Goal: Find specific page/section: Find specific page/section

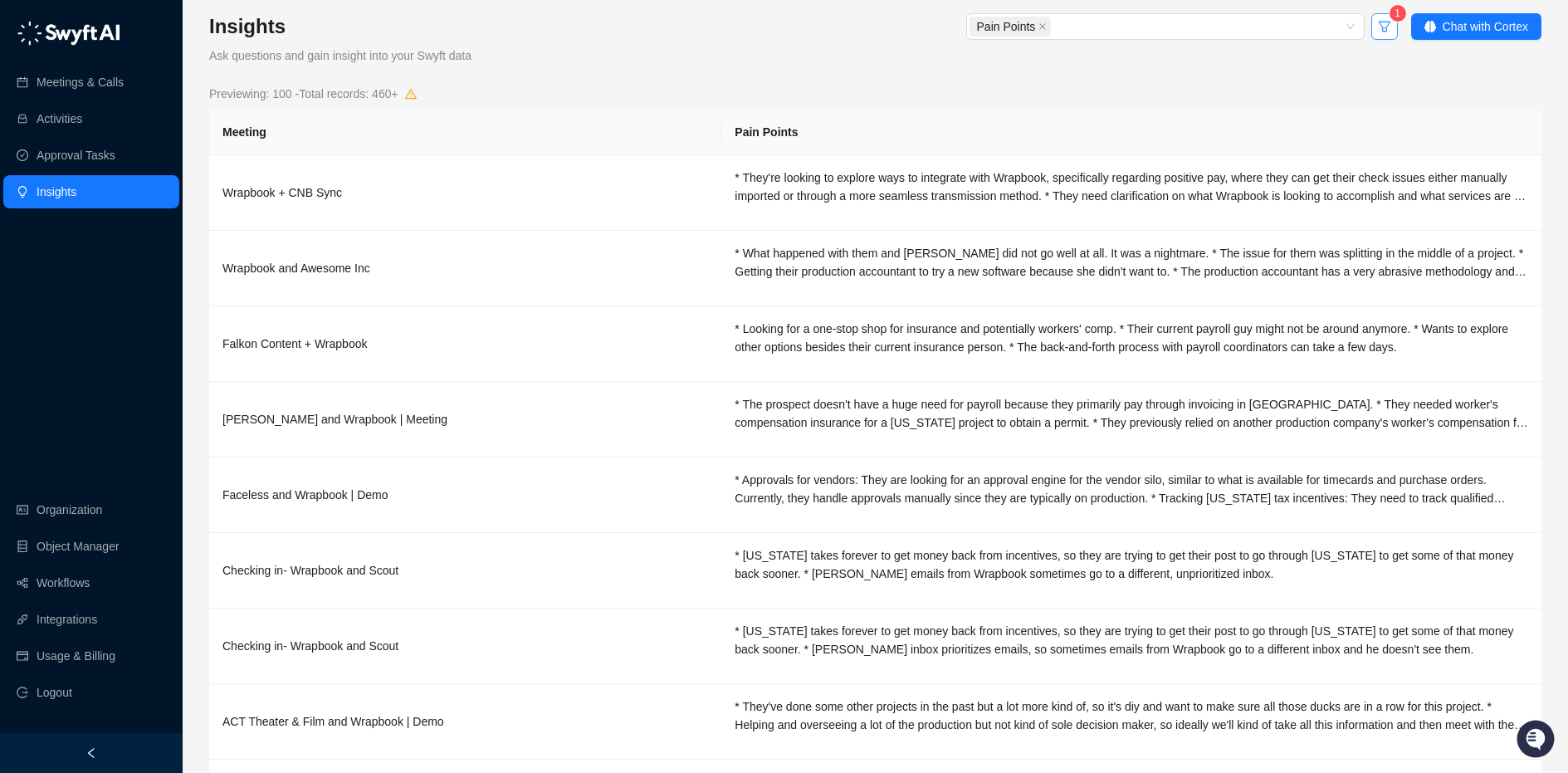
click at [1388, 22] on icon "filter" at bounding box center [1384, 26] width 13 height 13
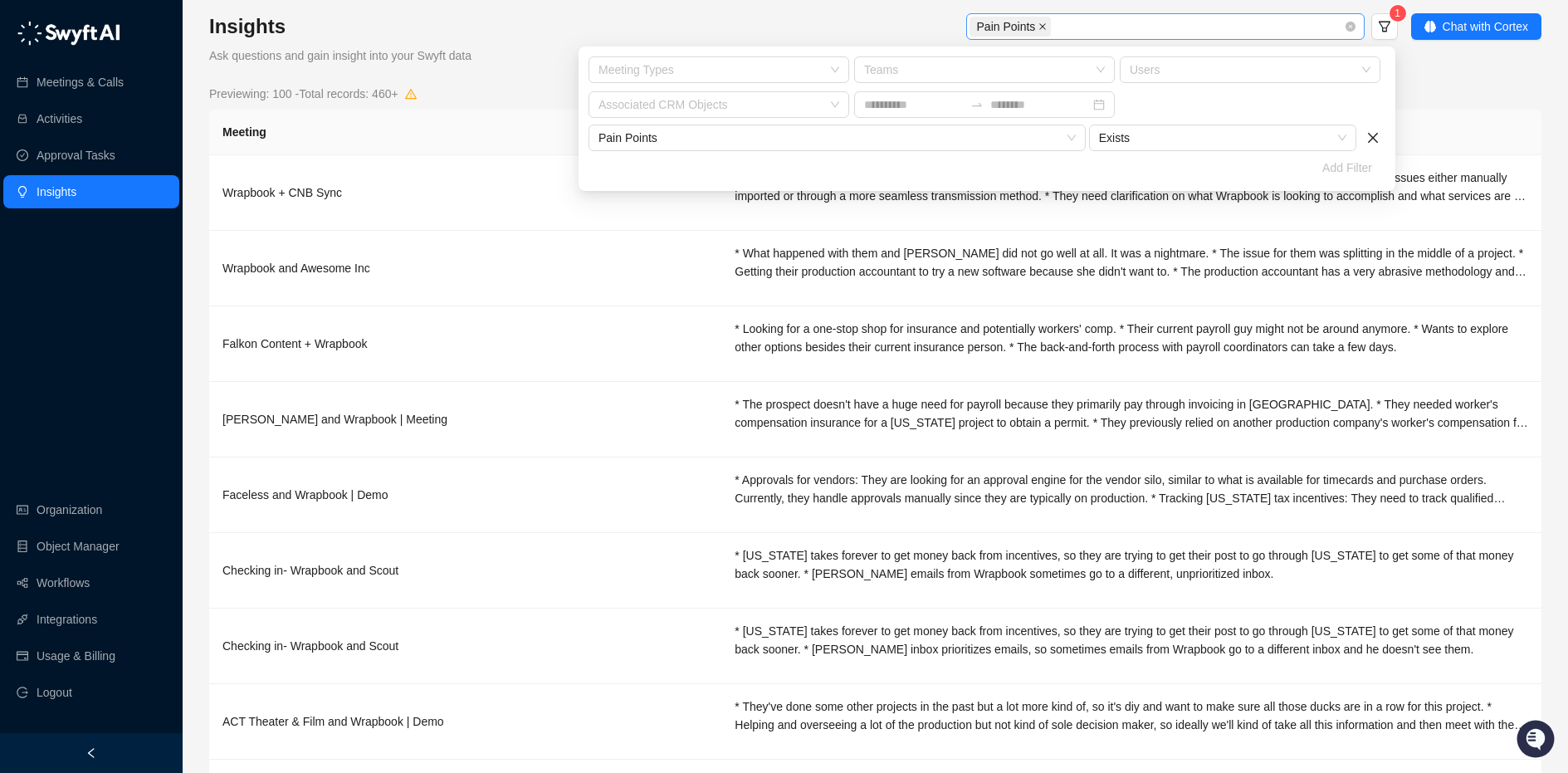
click at [1041, 24] on icon "close" at bounding box center [1042, 26] width 8 height 8
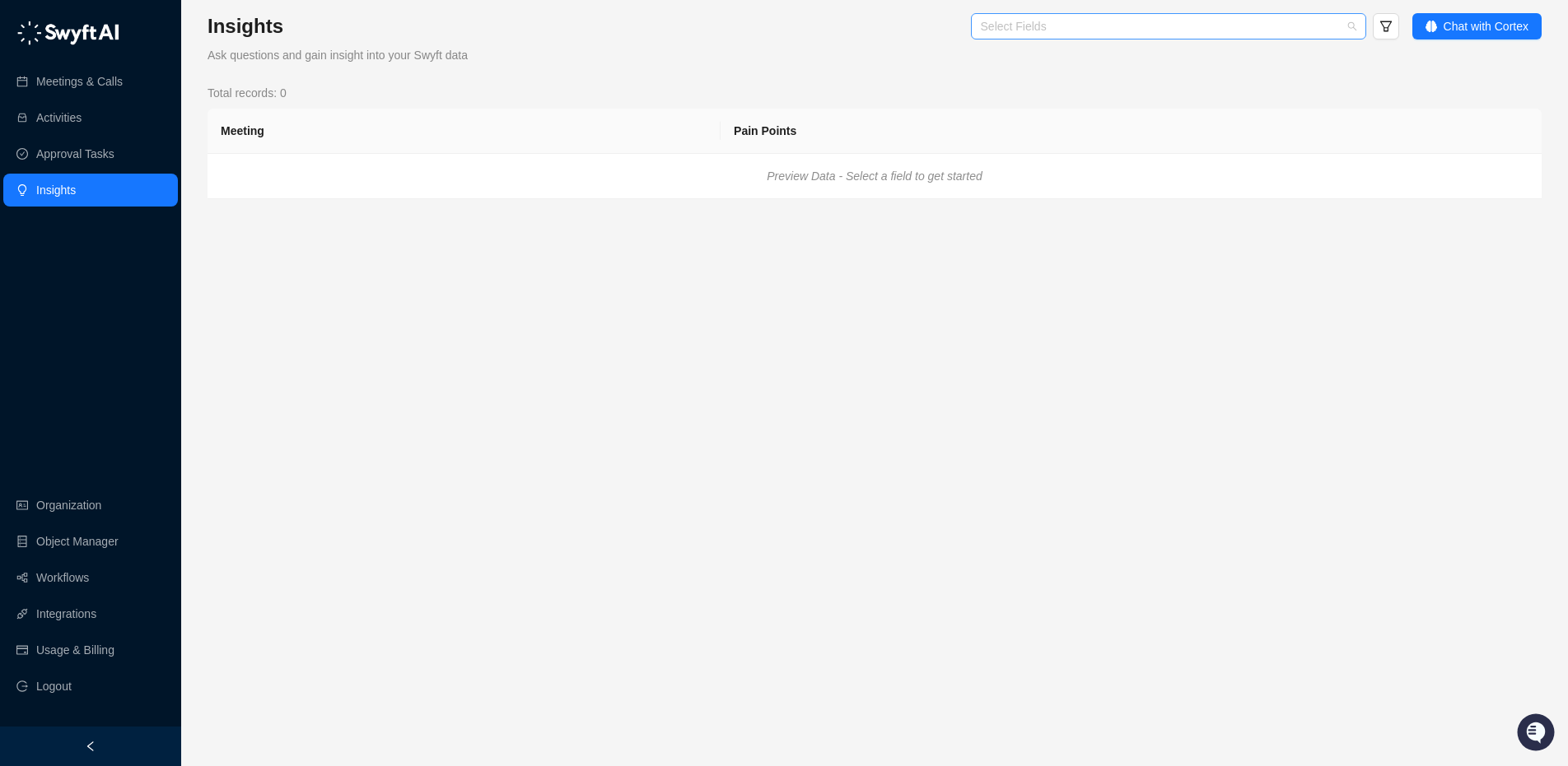
click at [1019, 29] on div at bounding box center [1160, 27] width 371 height 12
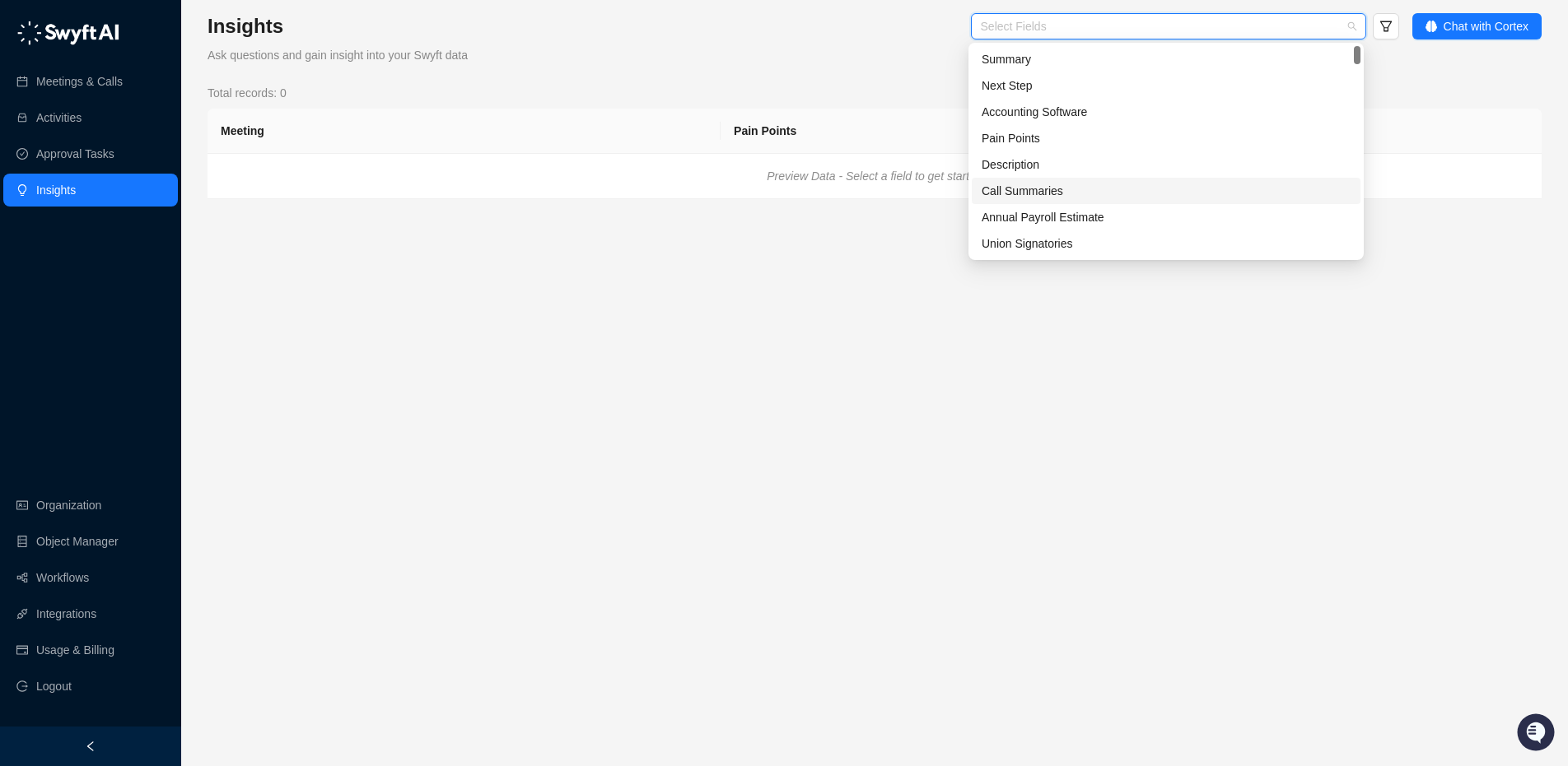
click at [1077, 189] on div "Call Summaries" at bounding box center [1166, 191] width 369 height 18
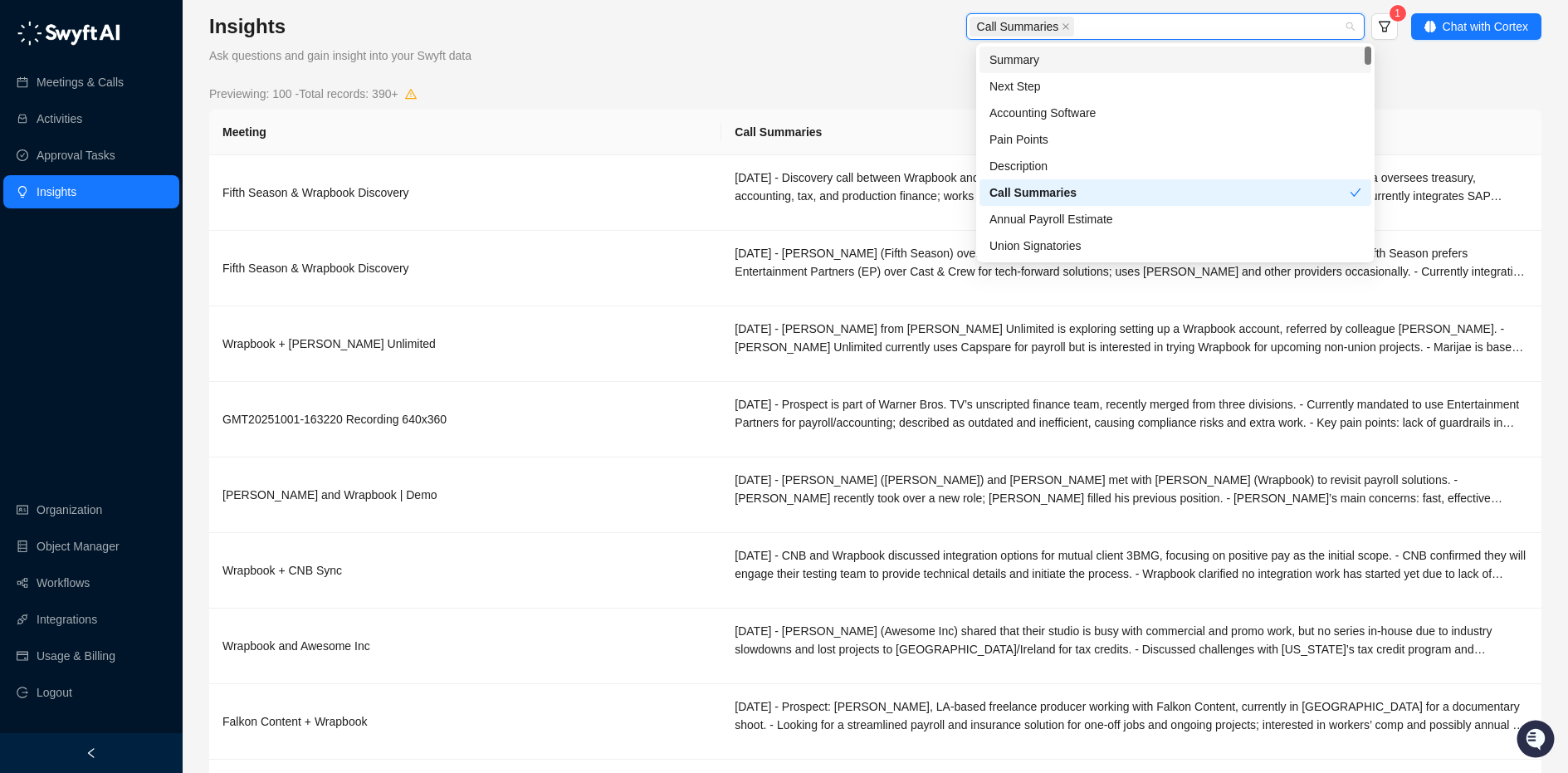
click at [1404, 22] on div "Call Summaries 1 Chat with [MEDICAL_DATA]" at bounding box center [1065, 38] width 952 height 52
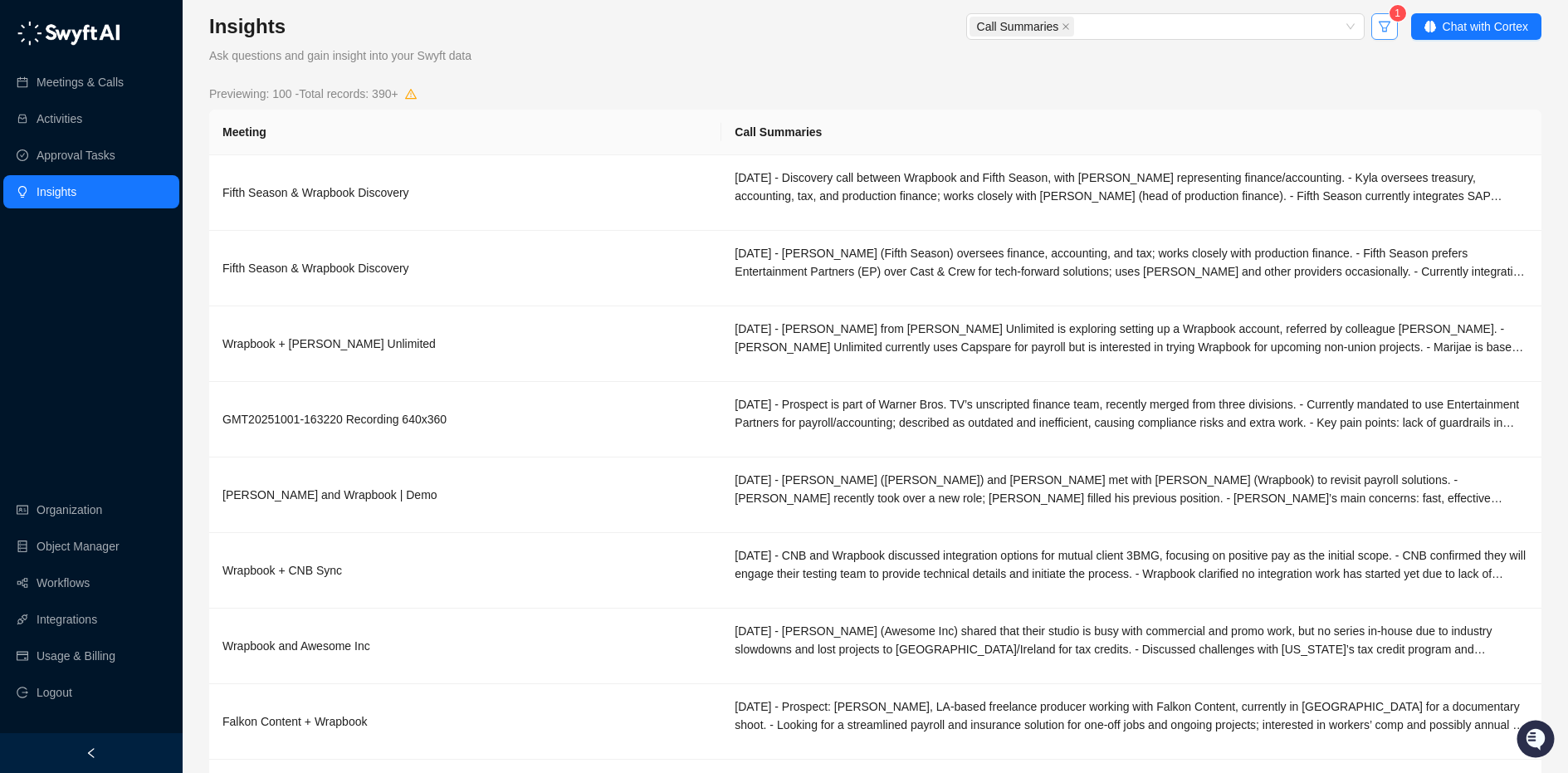
click at [1392, 22] on button "button" at bounding box center [1384, 26] width 26 height 26
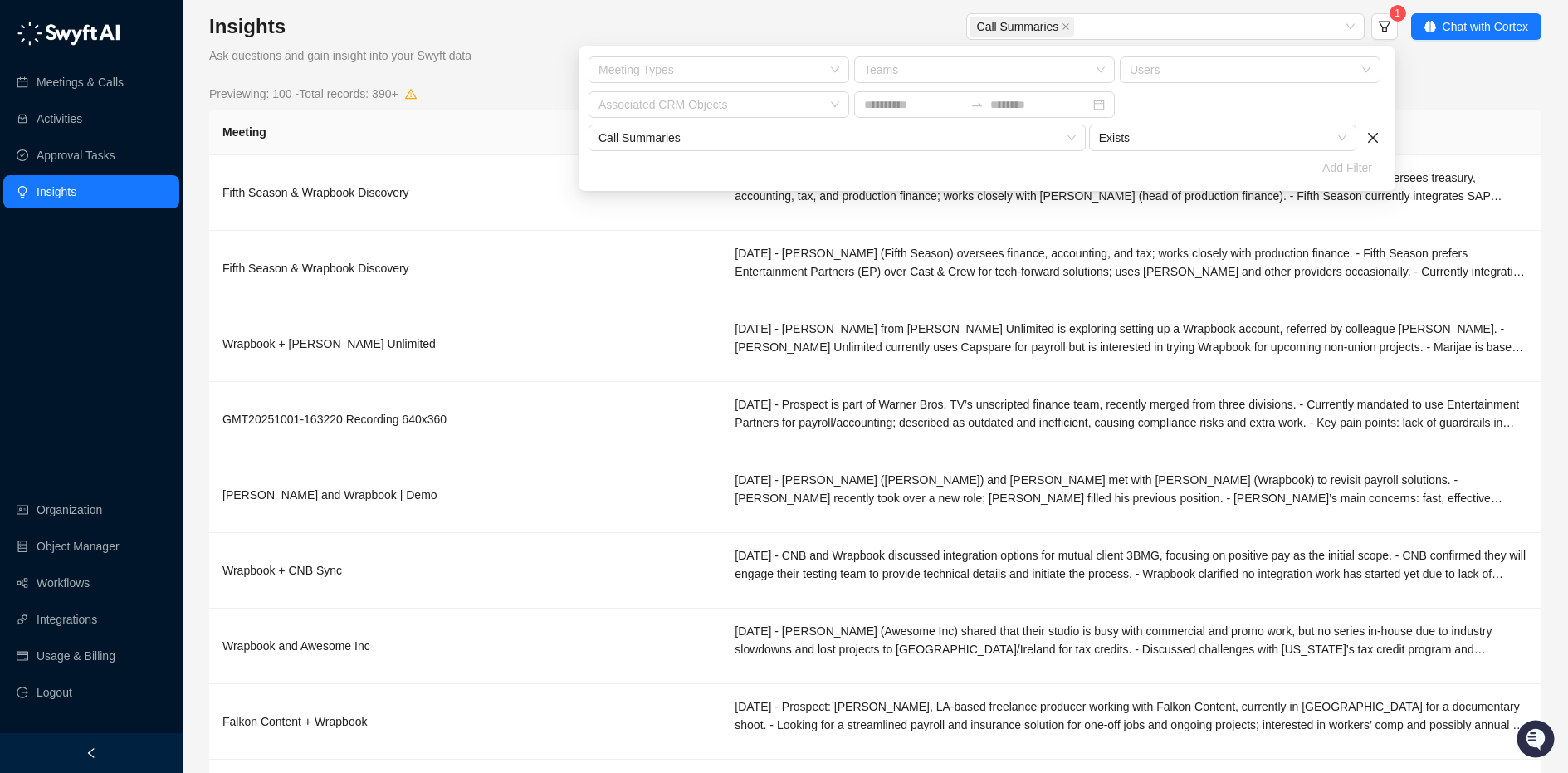
click at [777, 90] on div "Meeting Types Teams Users Associated CRM Objects" at bounding box center [985, 89] width 797 height 65
click at [792, 68] on div at bounding box center [710, 70] width 237 height 12
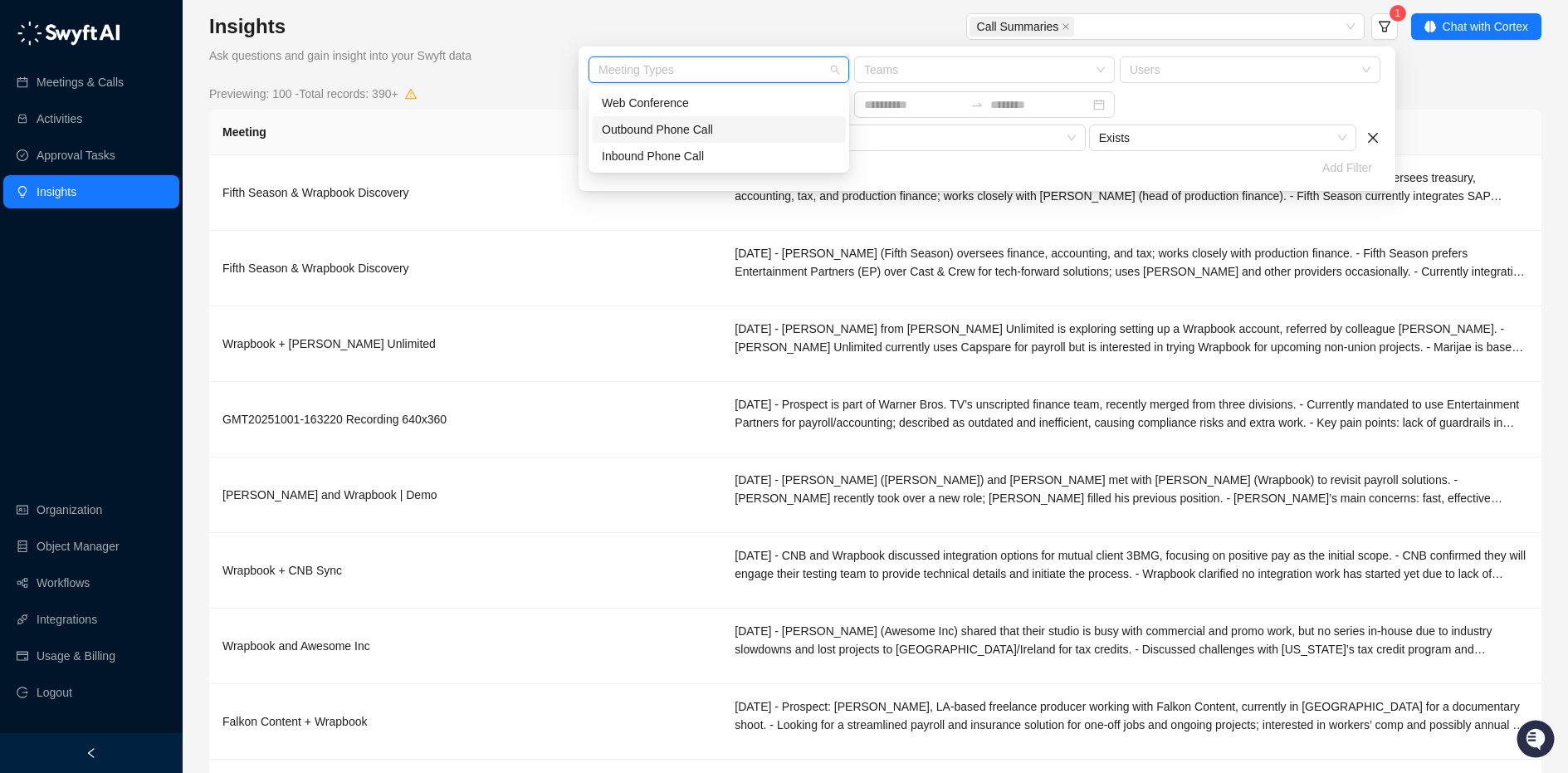
click at [710, 131] on div "Outbound Phone Call" at bounding box center [719, 129] width 234 height 18
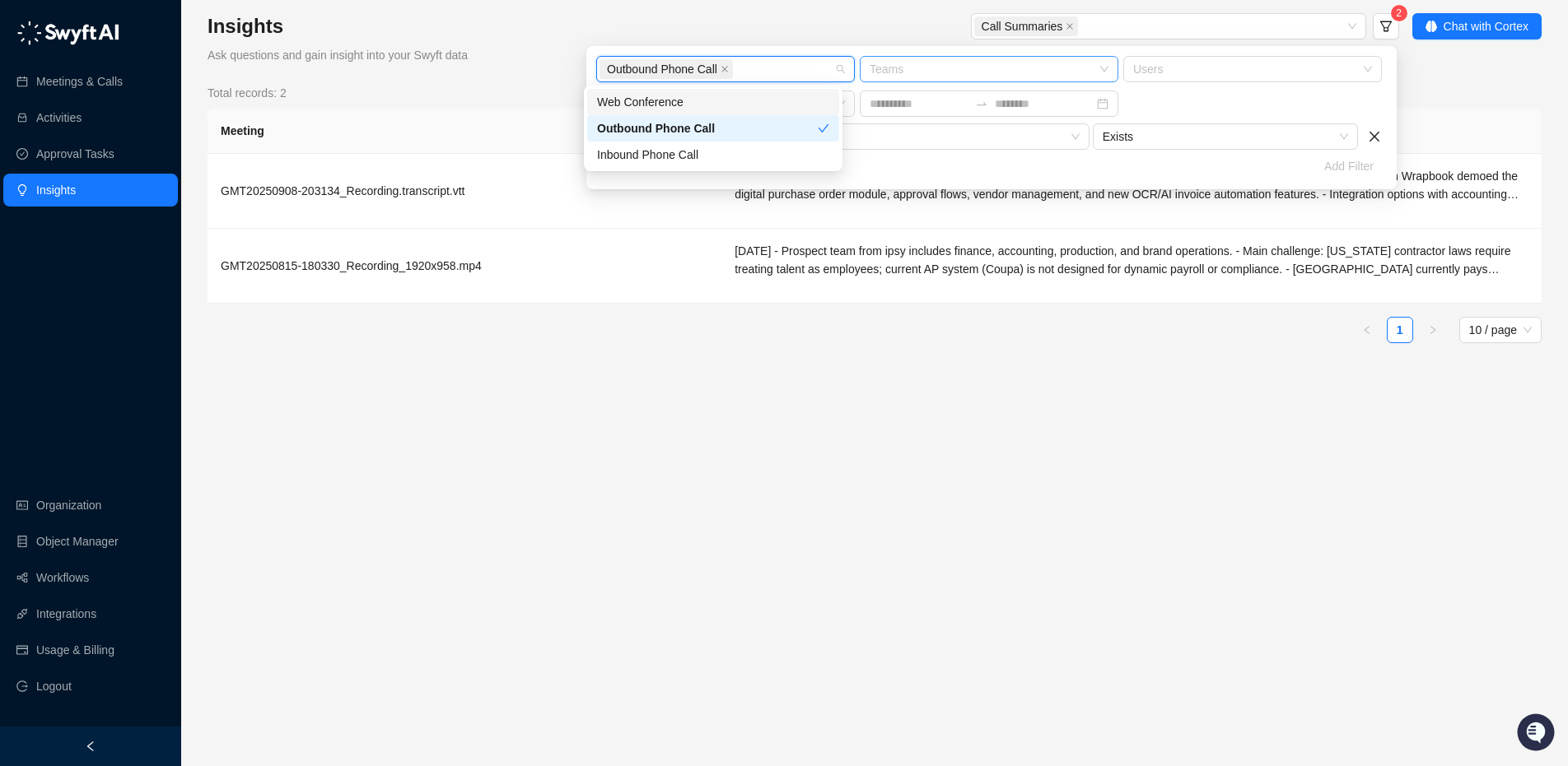
click at [966, 70] on div at bounding box center [980, 69] width 235 height 12
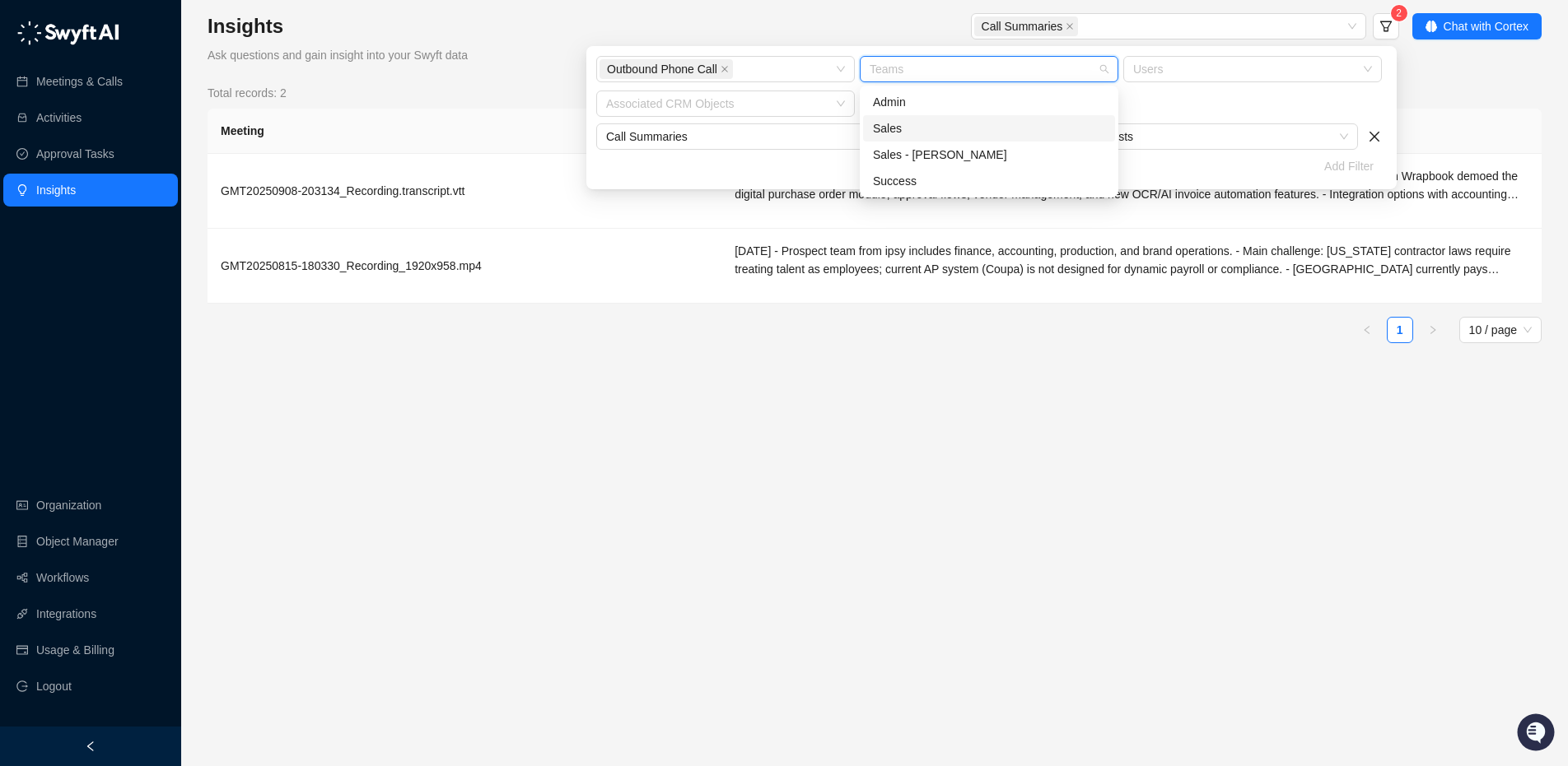
click at [929, 126] on div "Sales" at bounding box center [989, 128] width 232 height 18
click at [959, 159] on div "Sales - [PERSON_NAME]" at bounding box center [989, 154] width 232 height 18
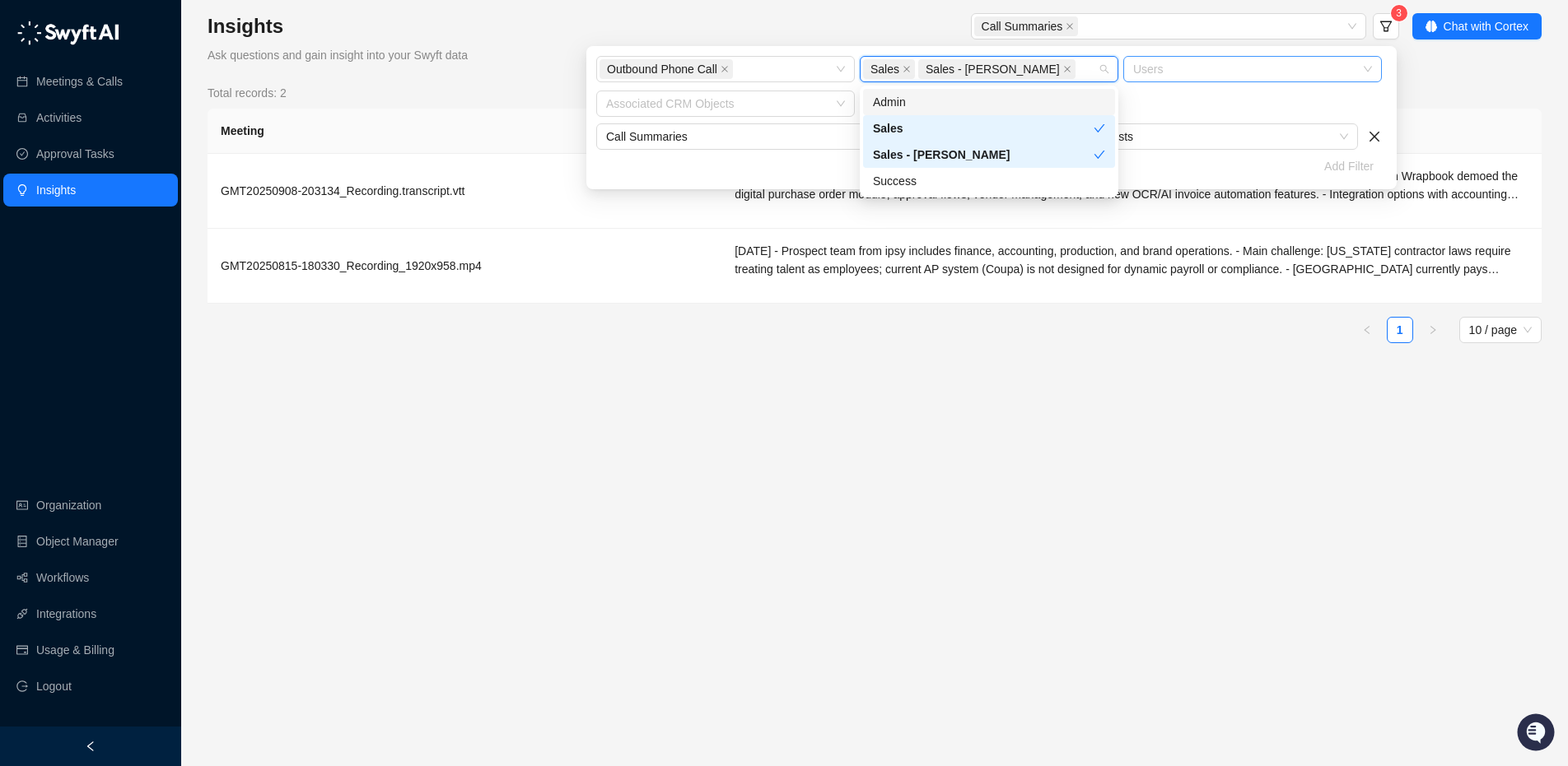
click at [1317, 70] on div at bounding box center [1244, 69] width 235 height 12
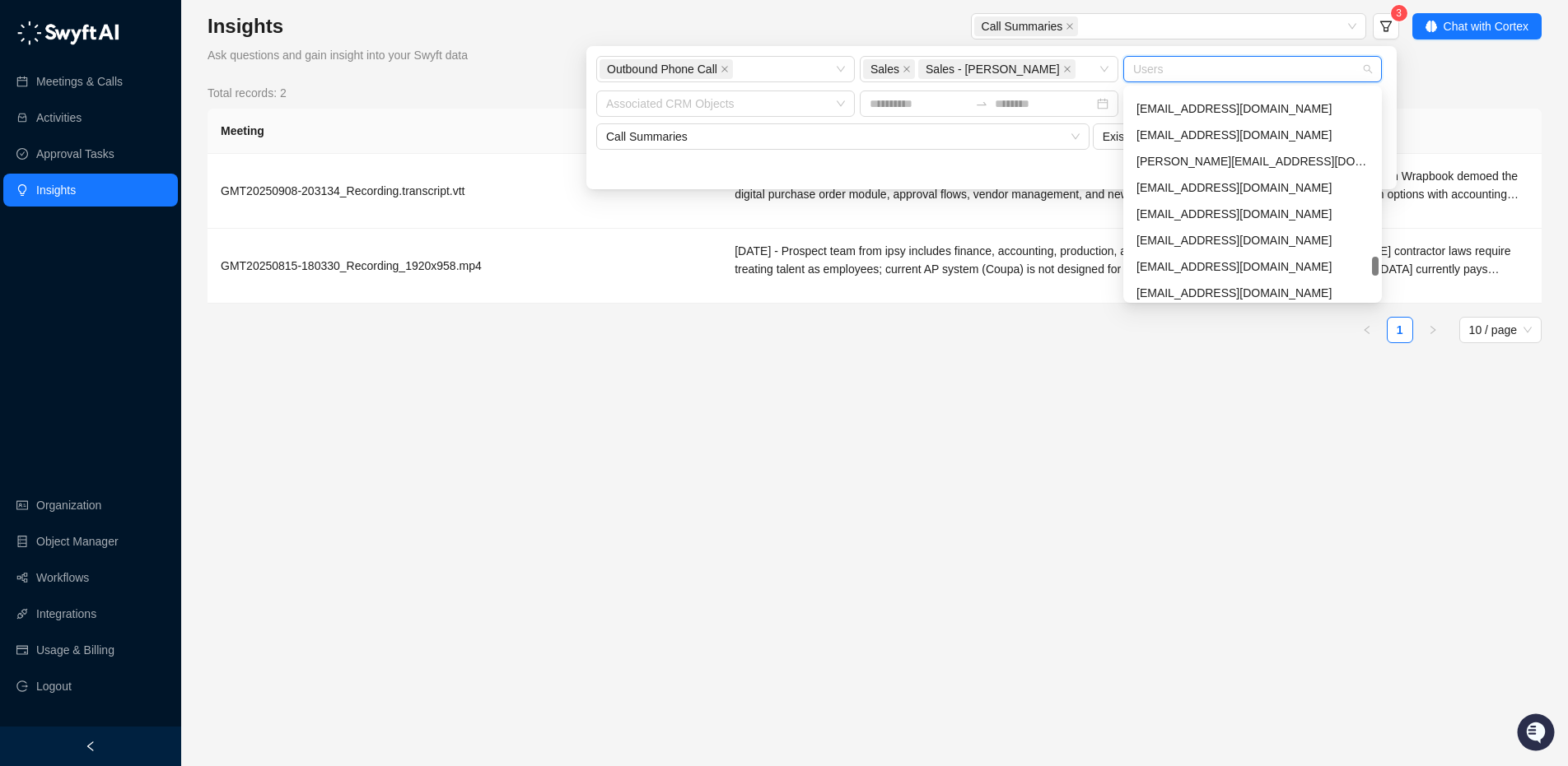
scroll to position [610, 0]
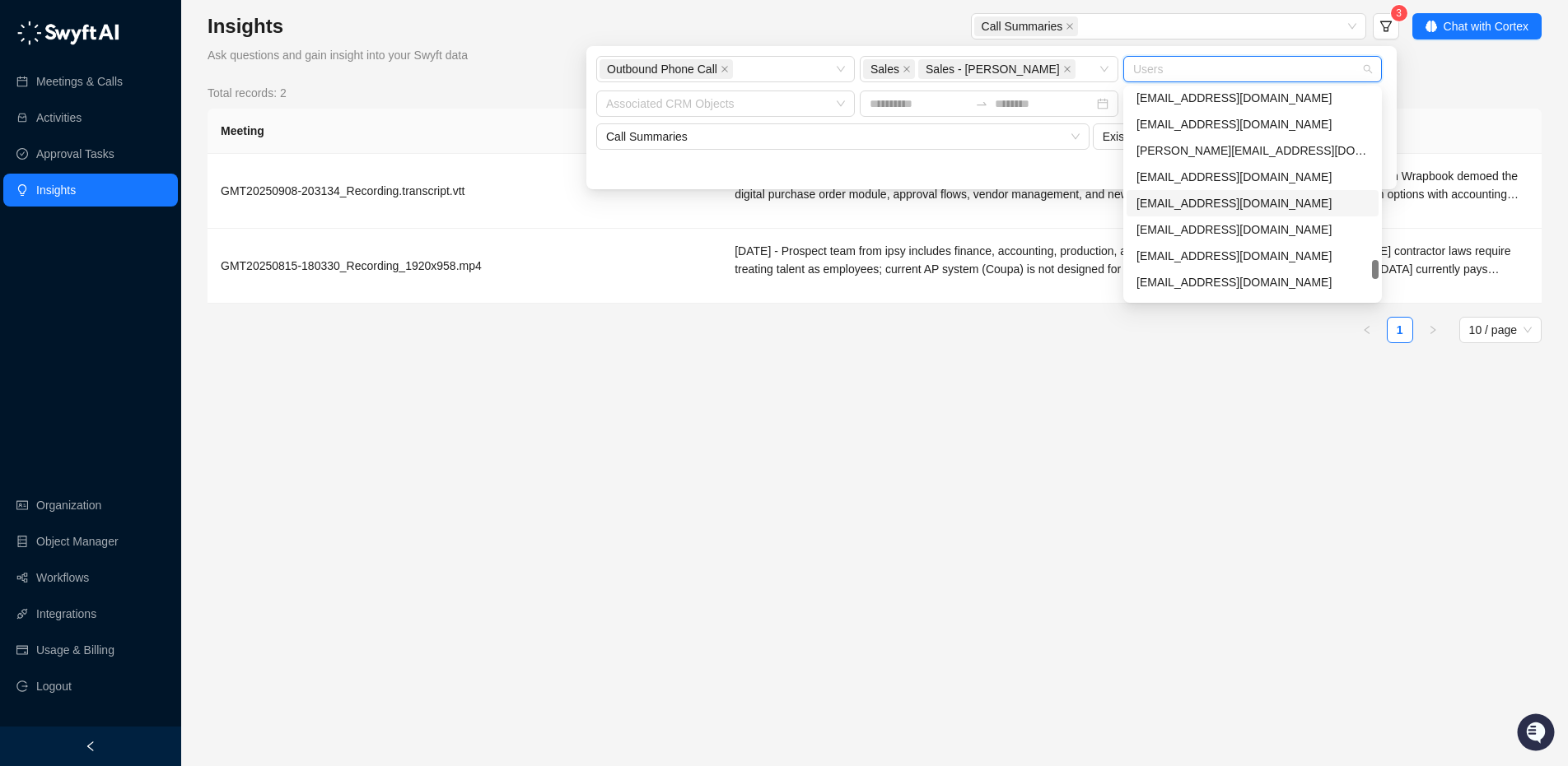
click at [1246, 207] on div "[EMAIL_ADDRESS][DOMAIN_NAME]" at bounding box center [1252, 203] width 232 height 18
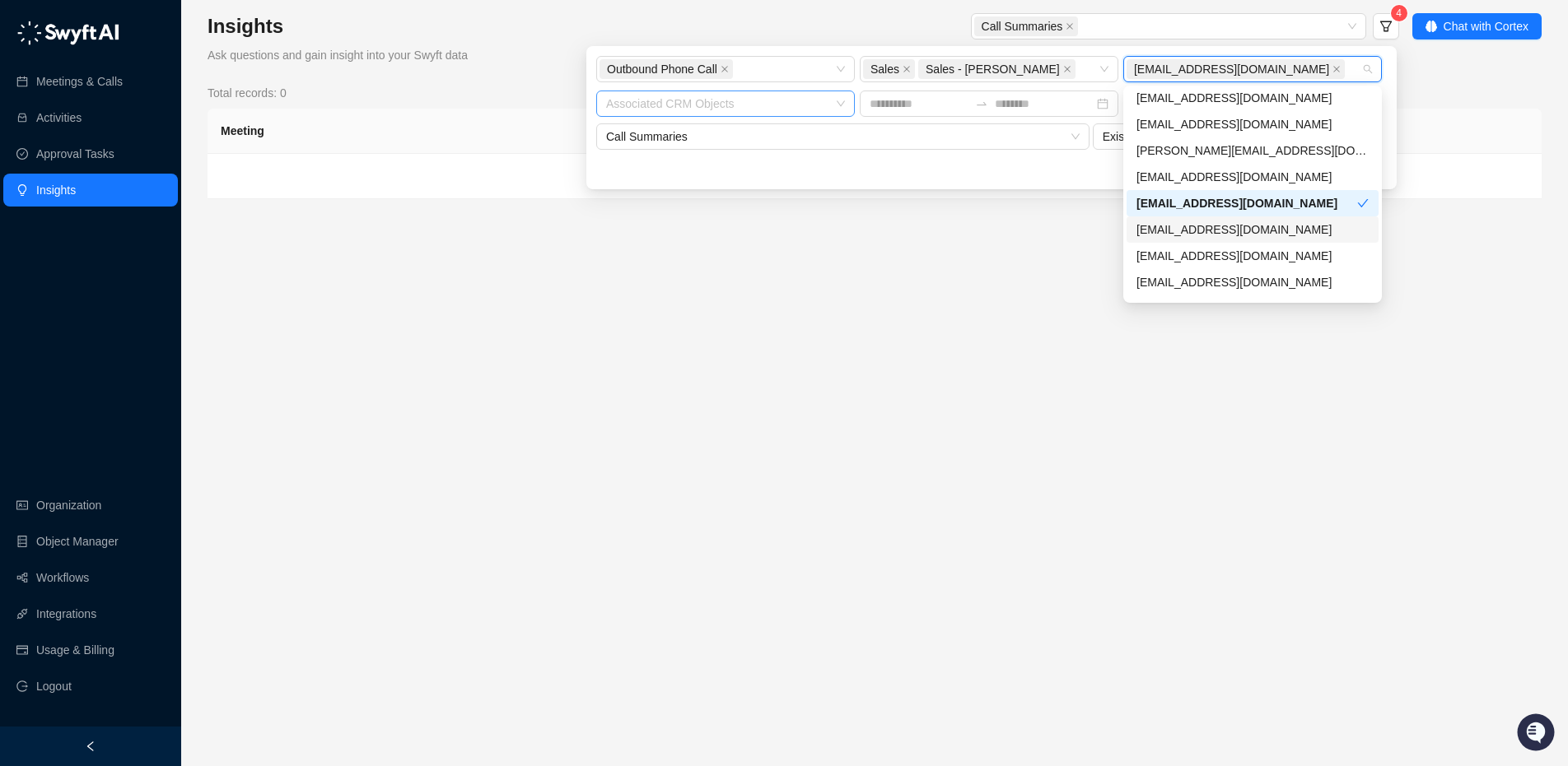
click at [816, 99] on div at bounding box center [717, 104] width 235 height 12
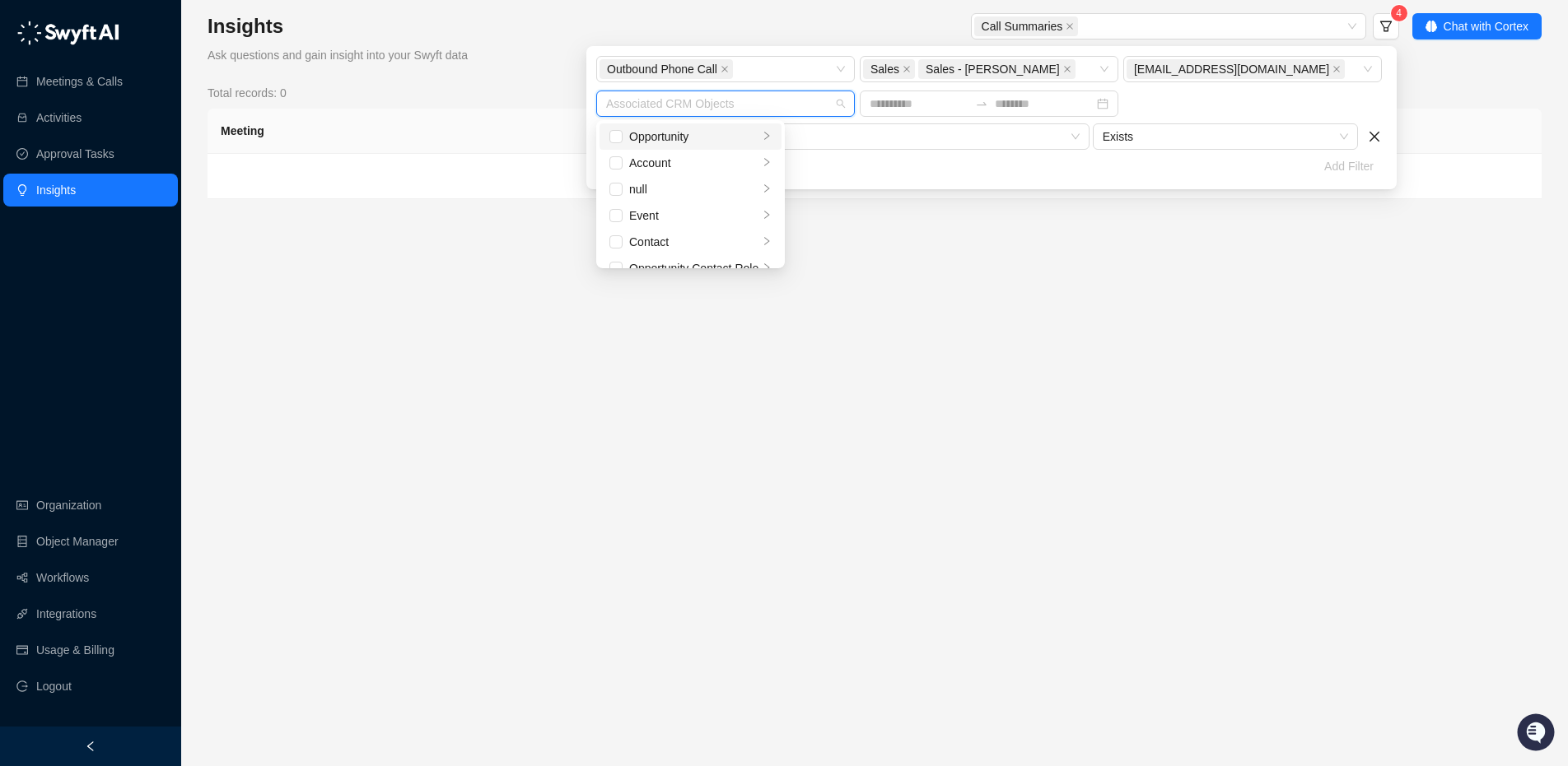
click at [756, 133] on div "Opportunity" at bounding box center [693, 136] width 129 height 18
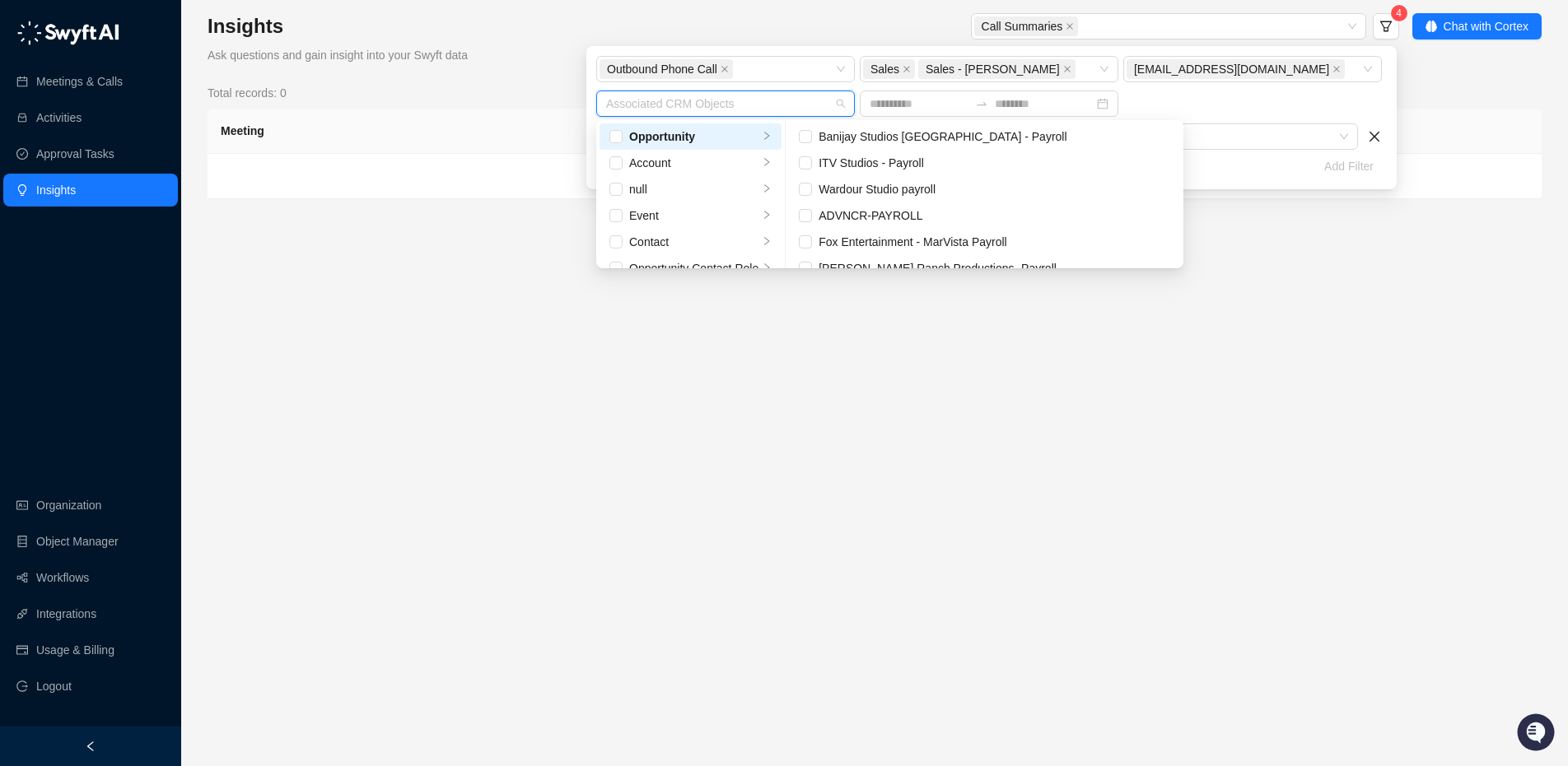
click at [1207, 94] on div "Outbound Phone Call Sales Sales - [PERSON_NAME] [EMAIL_ADDRESS][DOMAIN_NAME] As…" at bounding box center [989, 88] width 791 height 64
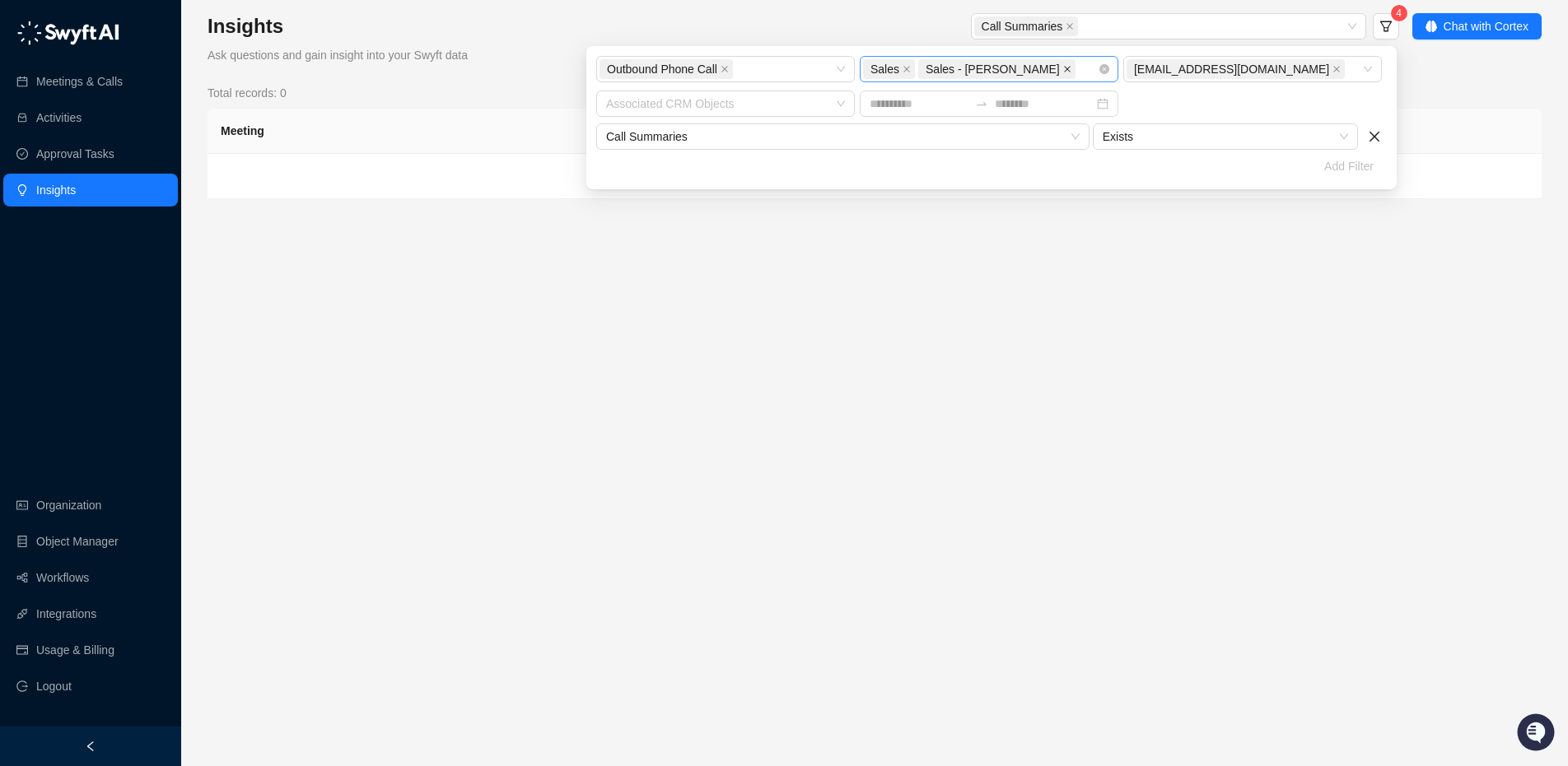
click at [1063, 68] on icon "close" at bounding box center [1066, 68] width 8 height 8
type textarea "*"
click at [998, 62] on div "Sales" at bounding box center [980, 68] width 235 height 23
click at [989, 68] on div "Sales" at bounding box center [980, 68] width 235 height 23
click at [1074, 27] on span "Call Summaries" at bounding box center [1026, 26] width 105 height 20
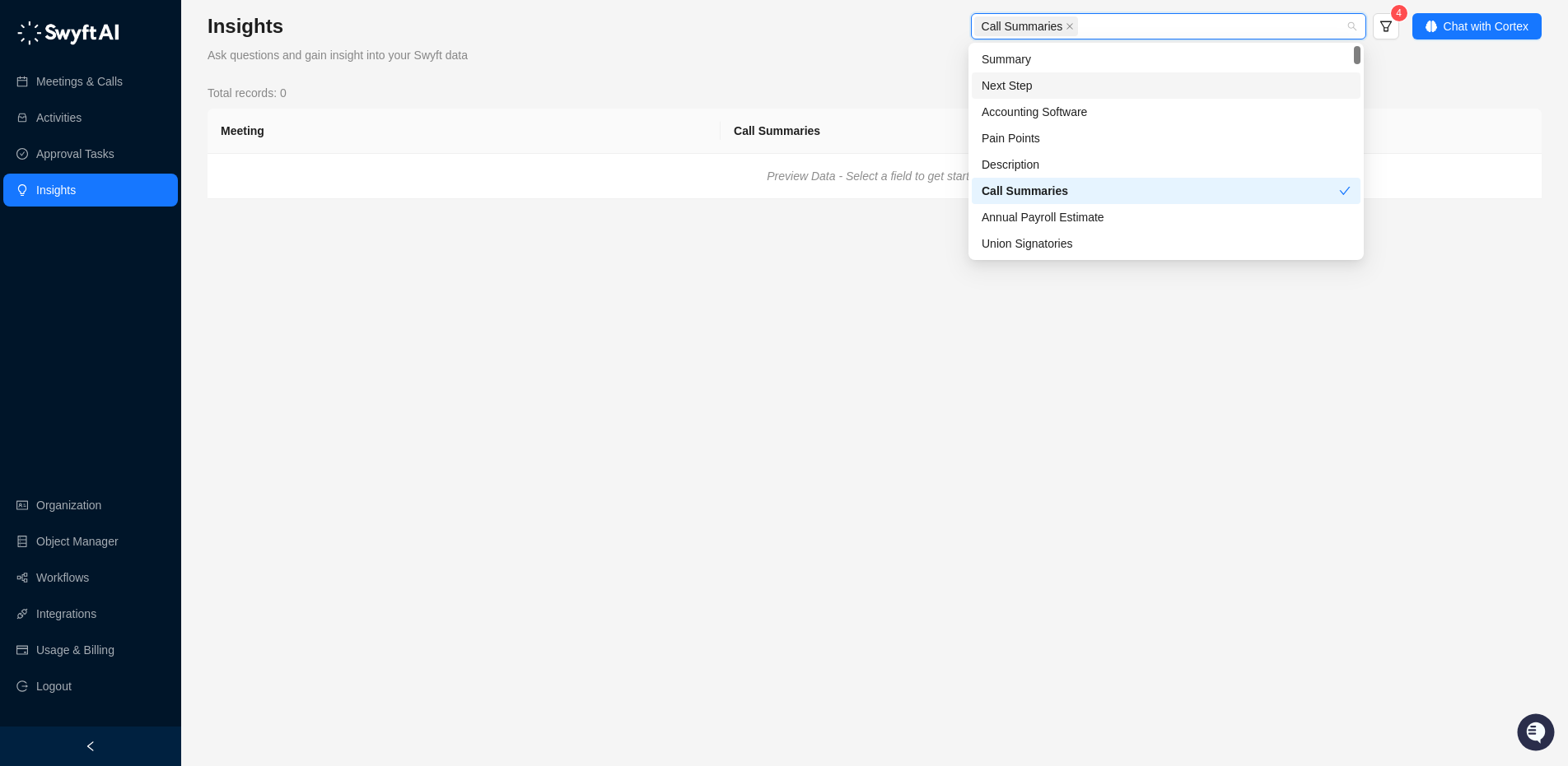
click at [1018, 86] on div "Next Step" at bounding box center [1166, 85] width 369 height 18
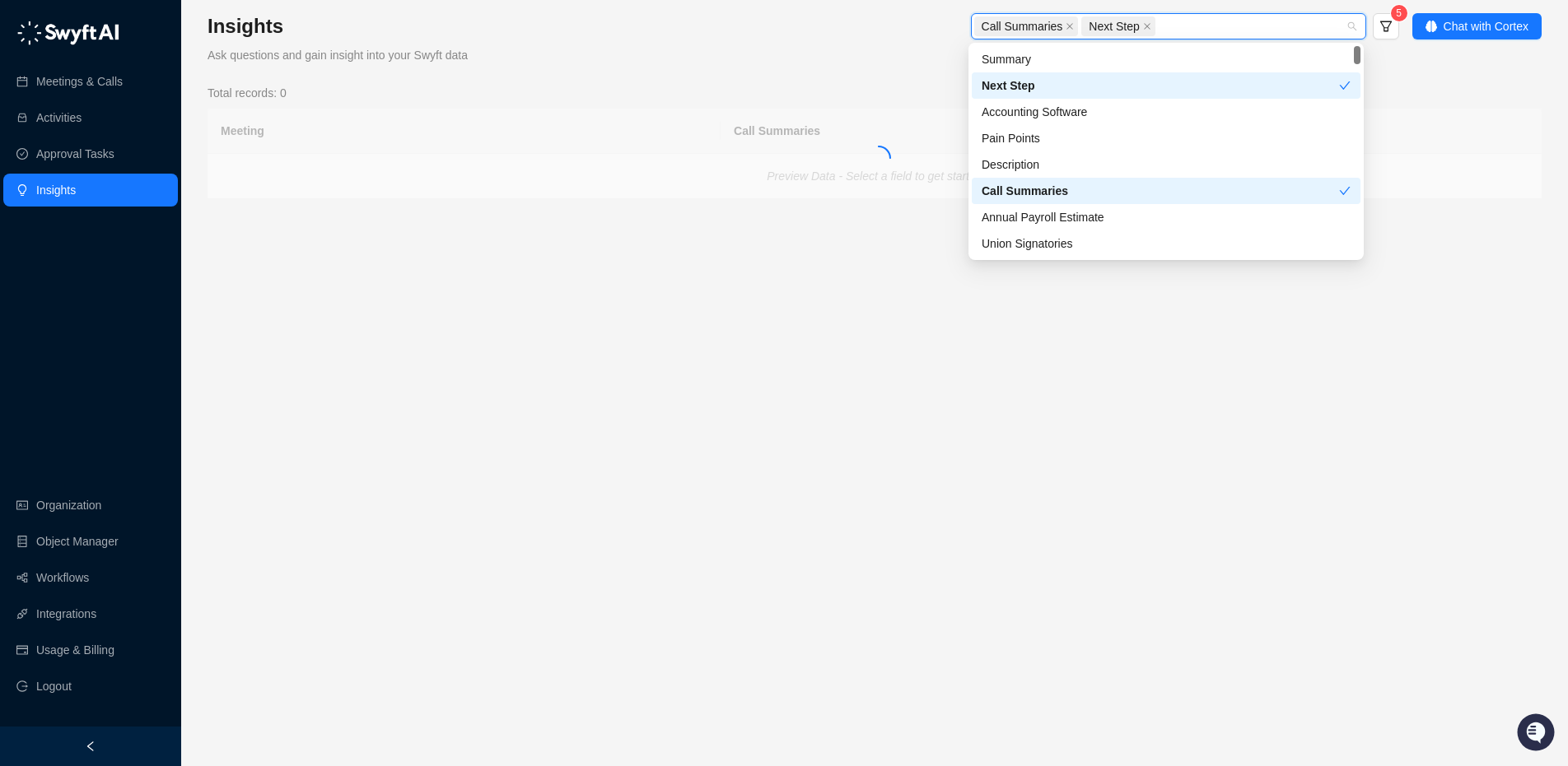
type textarea "*"
